Goal: Task Accomplishment & Management: Manage account settings

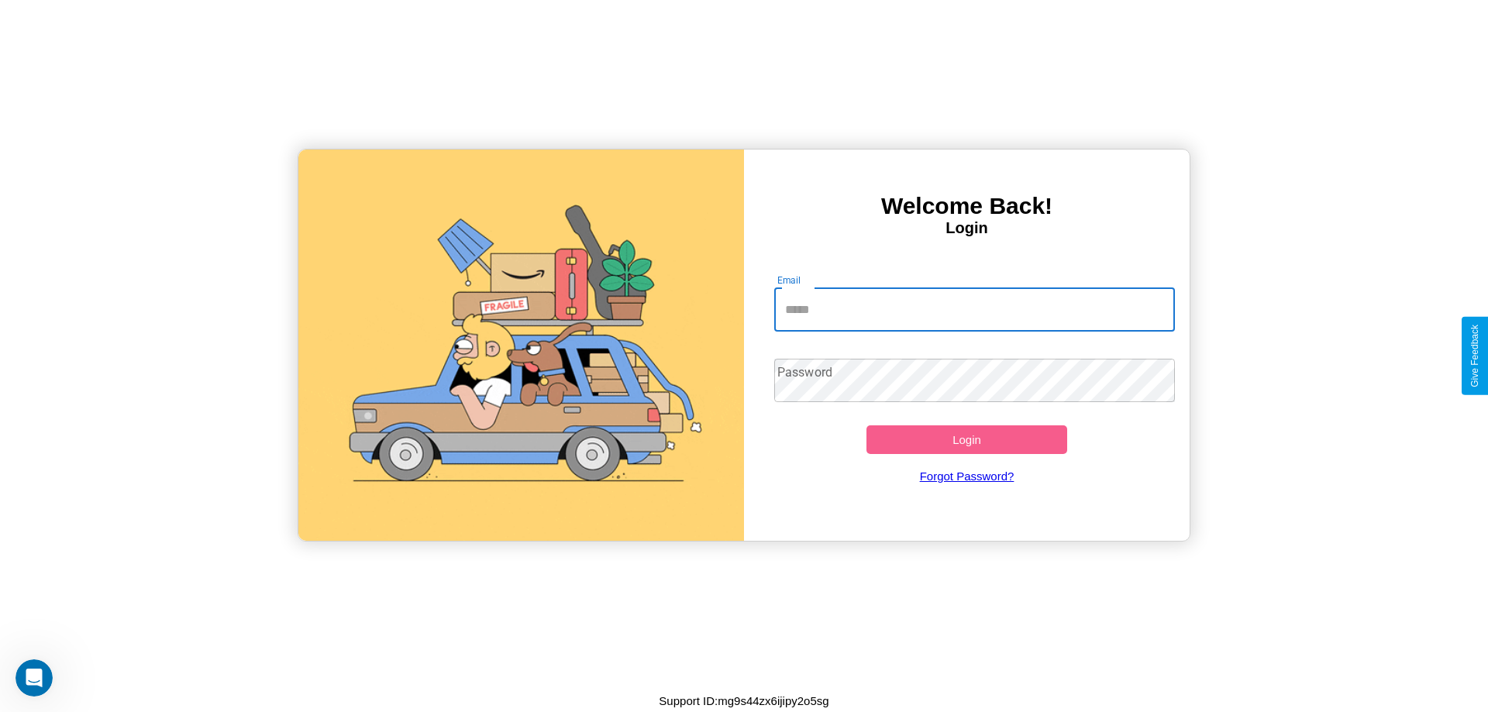
click at [974, 309] on input "Email" at bounding box center [975, 309] width 402 height 43
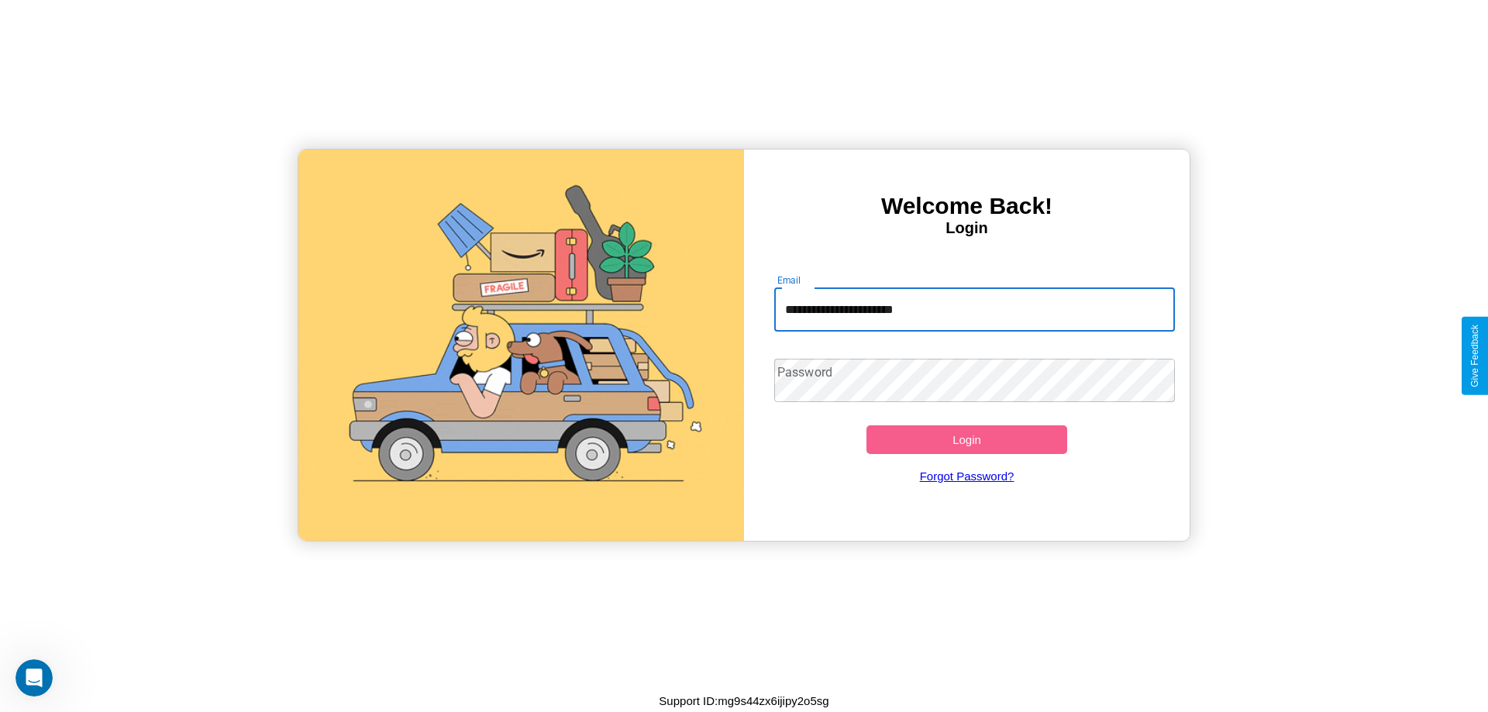
type input "**********"
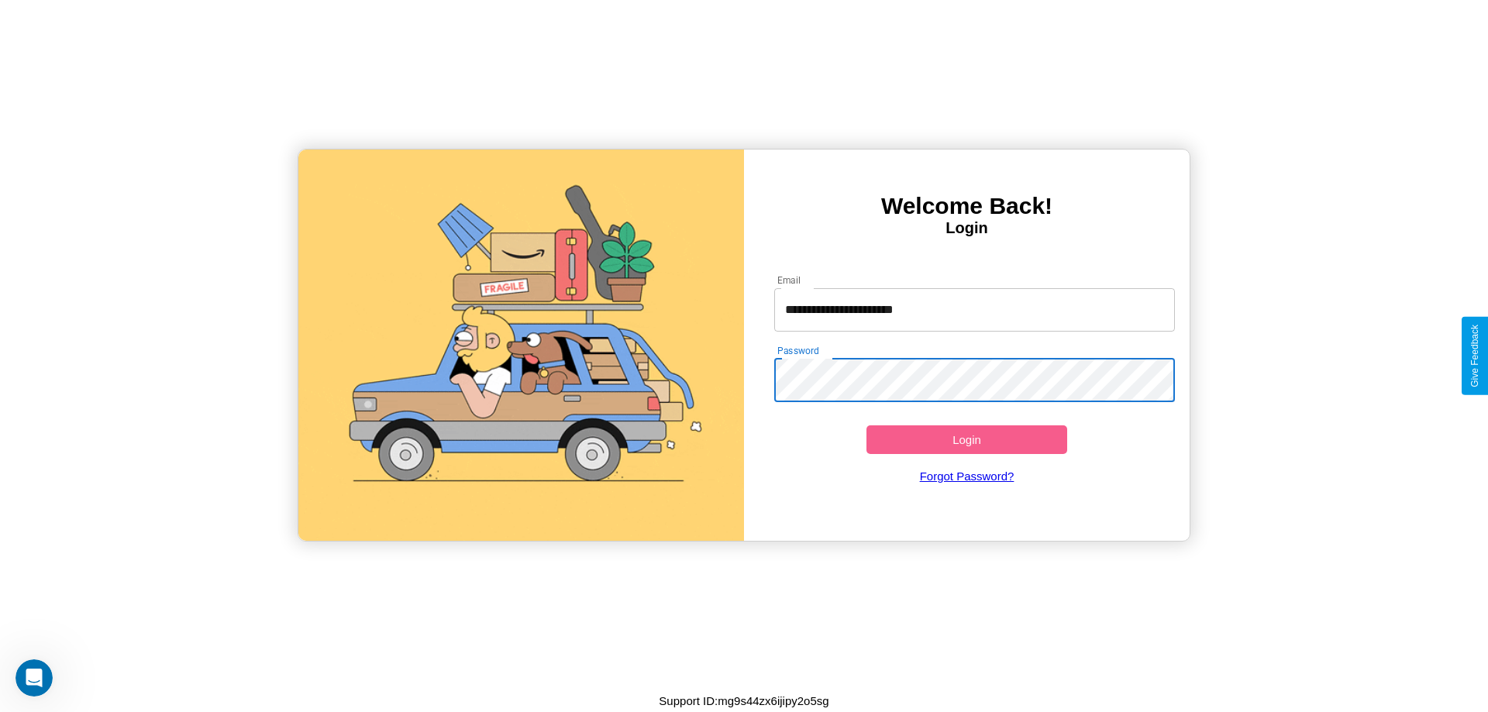
click at [967, 439] on button "Login" at bounding box center [967, 440] width 201 height 29
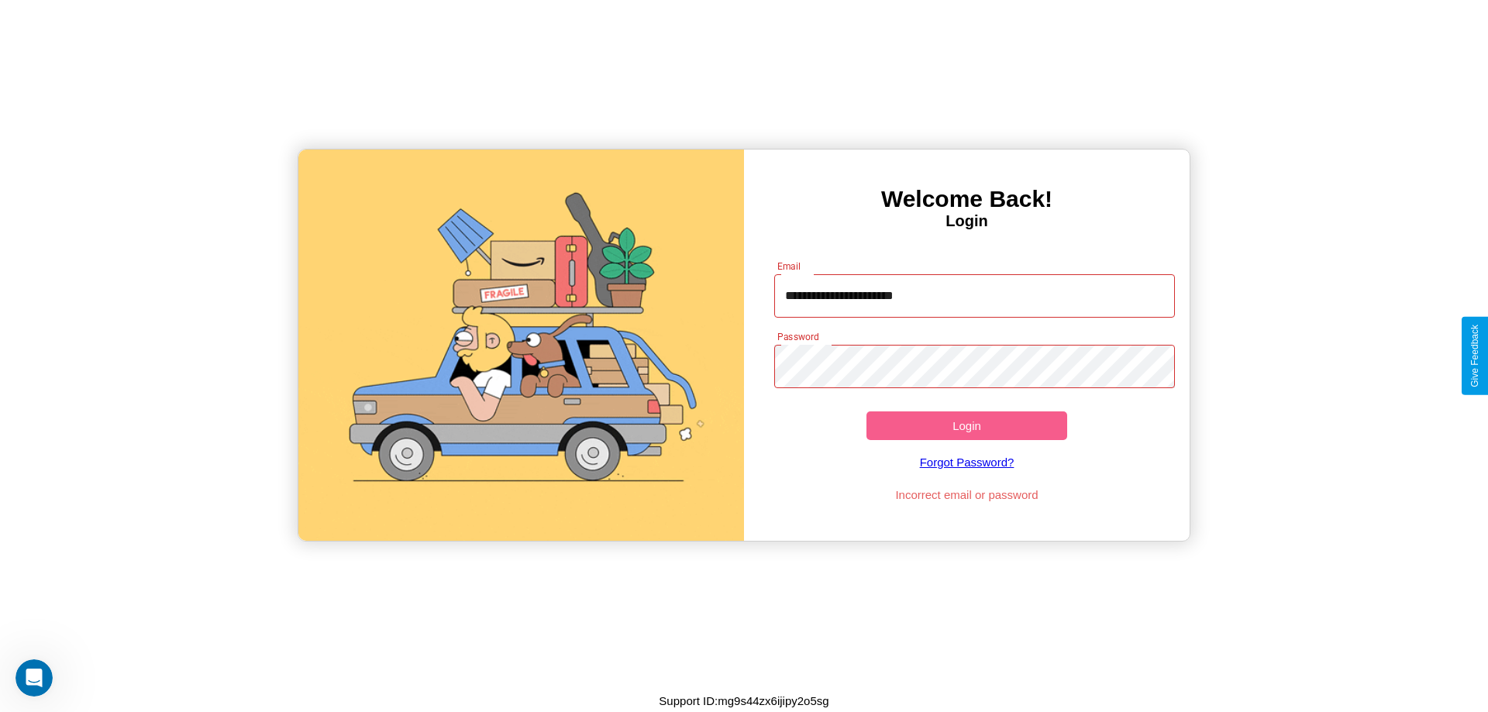
click at [967, 426] on button "Login" at bounding box center [967, 426] width 201 height 29
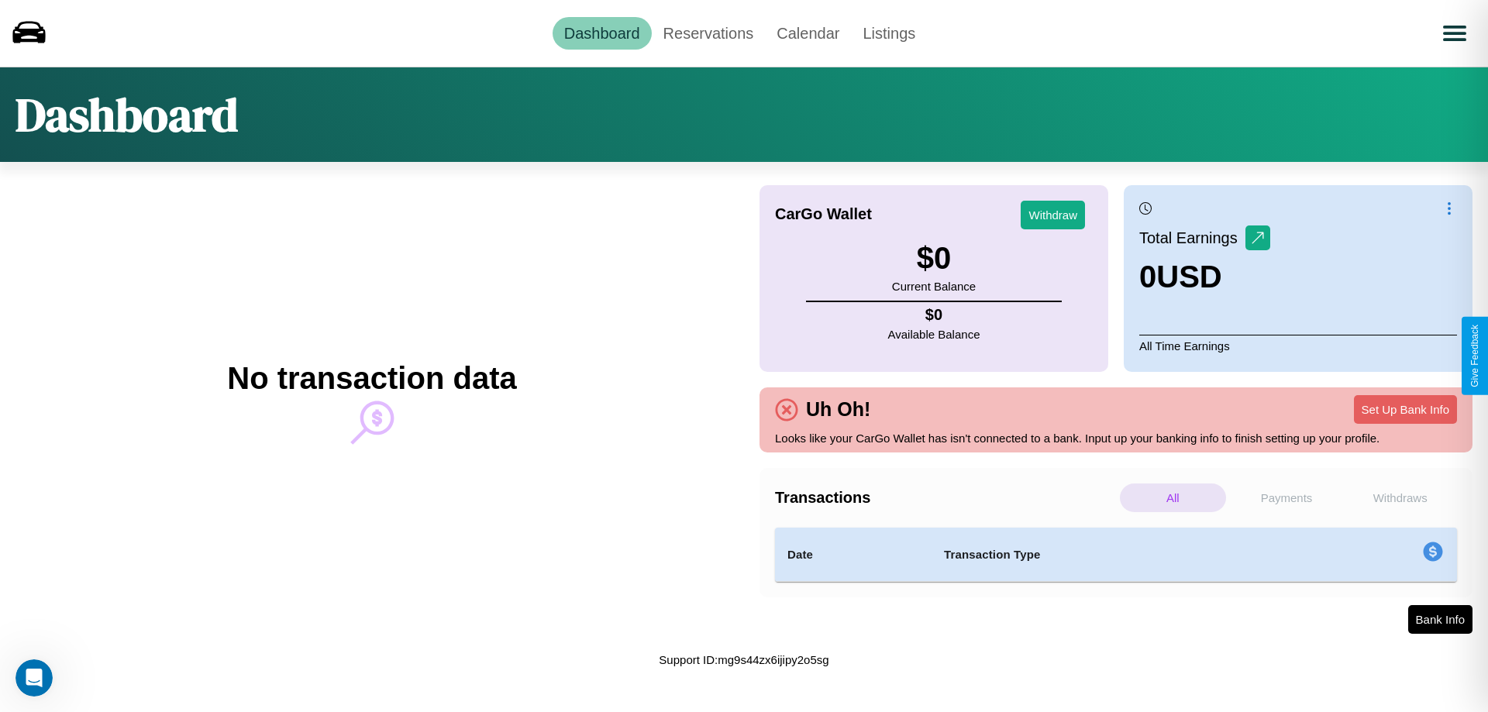
click at [1400, 498] on p "Withdraws" at bounding box center [1400, 498] width 106 height 29
click at [1287, 498] on p "Payments" at bounding box center [1287, 498] width 106 height 29
click at [1400, 498] on p "Withdraws" at bounding box center [1400, 498] width 106 height 29
click at [708, 33] on link "Reservations" at bounding box center [709, 33] width 114 height 33
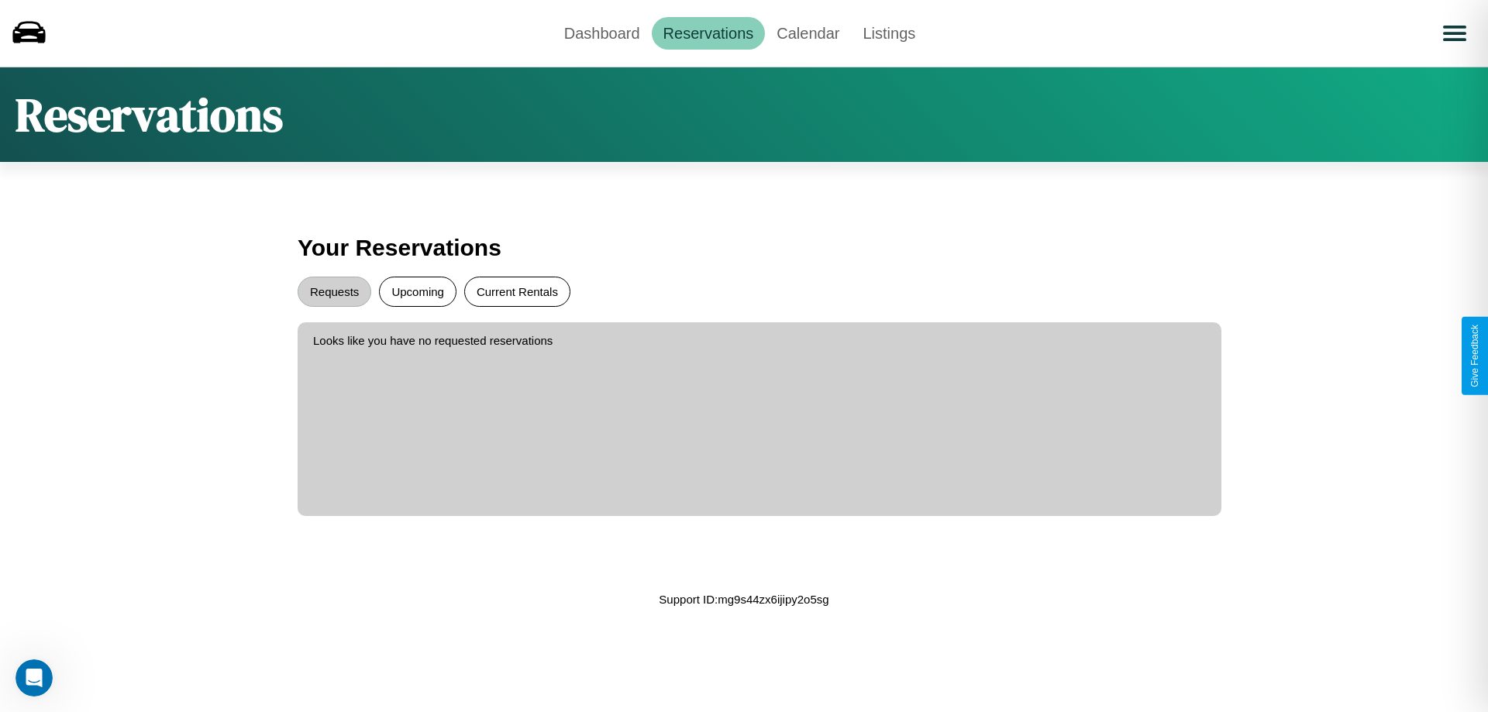
click at [517, 291] on button "Current Rentals" at bounding box center [517, 292] width 106 height 30
click at [334, 291] on button "Requests" at bounding box center [335, 292] width 74 height 30
